Goal: Task Accomplishment & Management: Manage account settings

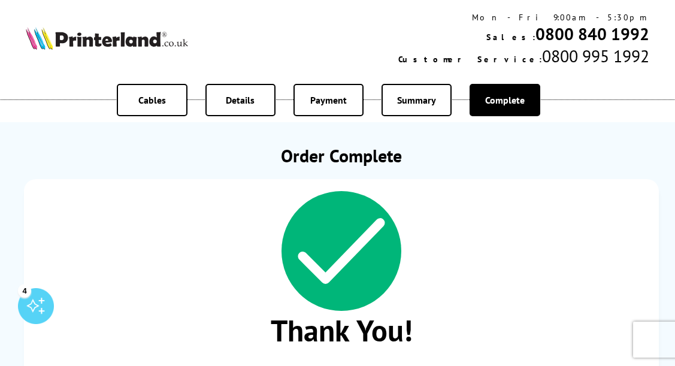
click at [123, 37] on img at bounding box center [107, 38] width 162 height 23
click at [155, 174] on div "Order Complete Thank You! Your order has been received You will receive a confi…" at bounding box center [341, 342] width 647 height 397
click at [134, 45] on img at bounding box center [107, 38] width 162 height 23
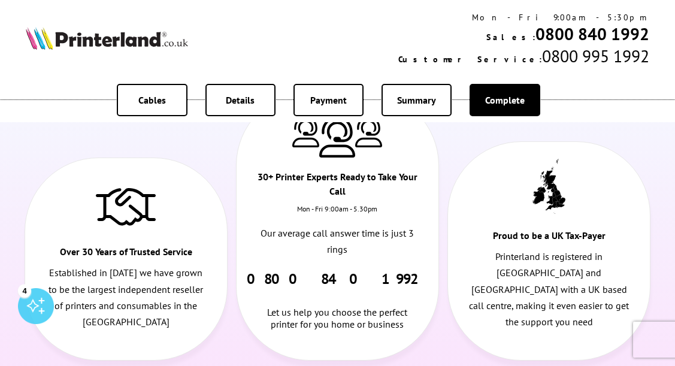
scroll to position [313, 0]
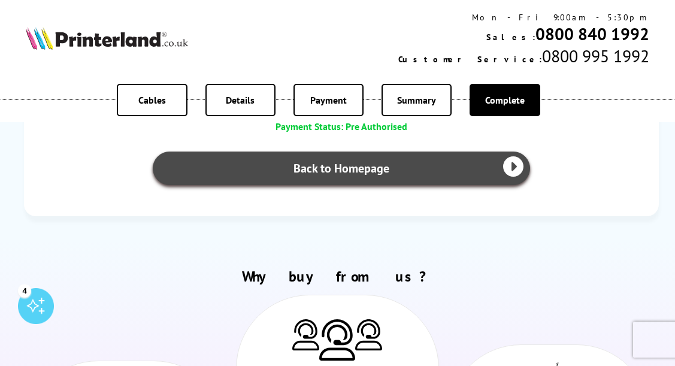
click at [334, 169] on link "Back to Homepage" at bounding box center [341, 169] width 377 height 34
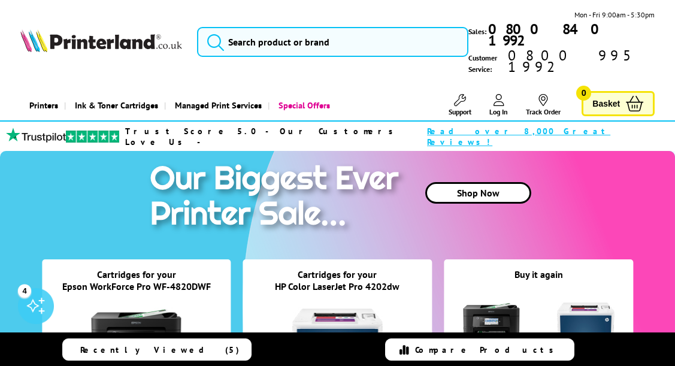
click at [496, 94] on icon at bounding box center [498, 100] width 11 height 12
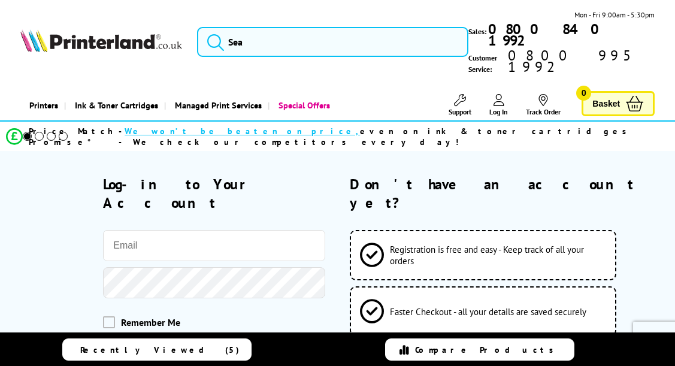
type input "[EMAIL_ADDRESS][DOMAIN_NAME]"
click at [234, 340] on button "Log-in to your account" at bounding box center [214, 362] width 222 height 44
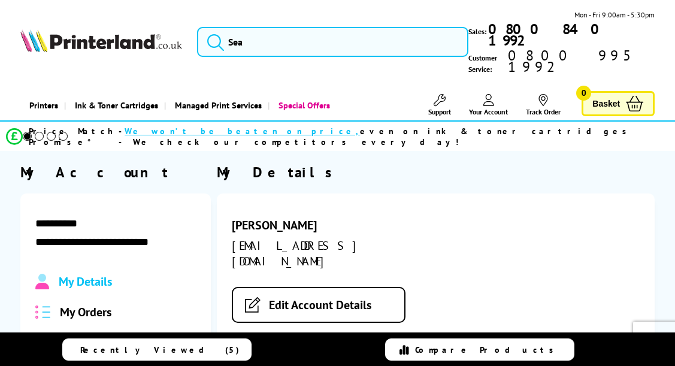
click at [99, 304] on span "My Orders" at bounding box center [86, 312] width 52 height 16
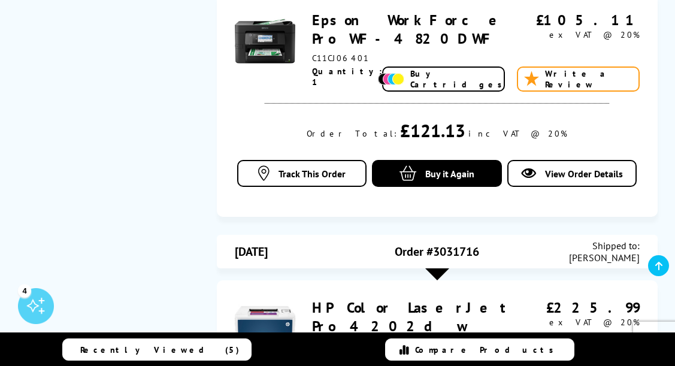
scroll to position [961, 0]
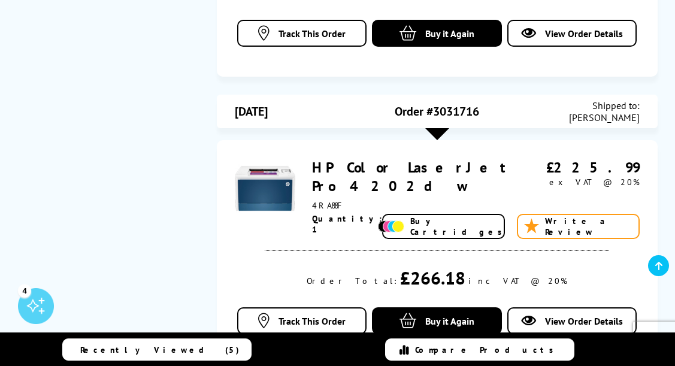
drag, startPoint x: 501, startPoint y: 151, endPoint x: 316, endPoint y: 146, distance: 185.7
click at [316, 158] on div "HP Color LaserJet Pro 4202dw" at bounding box center [426, 176] width 229 height 37
copy link "HP Color LaserJet Pro 4202dw"
